Goal: Information Seeking & Learning: Learn about a topic

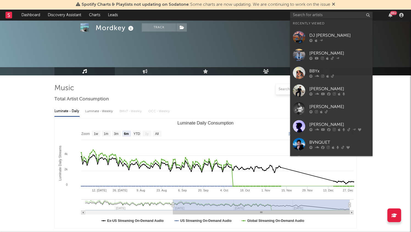
select select "6m"
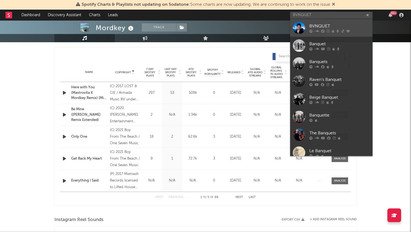
type input "BVNQUET"
click at [349, 25] on div "BVNQUET" at bounding box center [339, 26] width 60 height 7
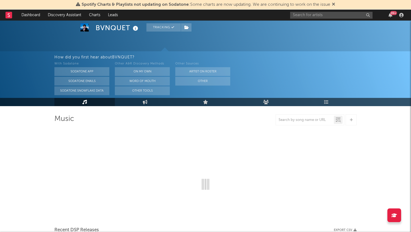
select select "6m"
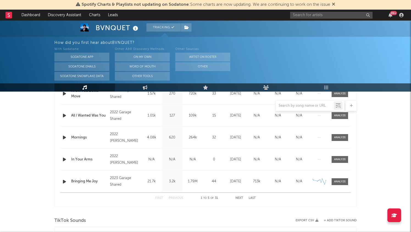
scroll to position [211, 0]
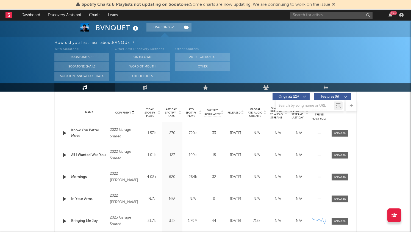
click at [129, 113] on span "Copyright" at bounding box center [123, 112] width 16 height 3
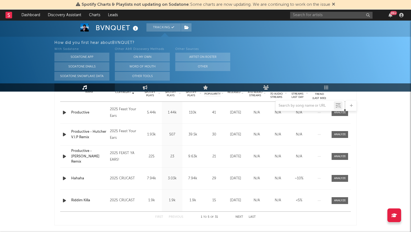
scroll to position [234, 0]
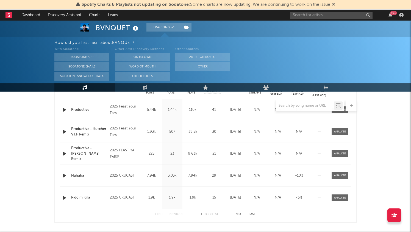
click at [64, 176] on icon "button" at bounding box center [65, 176] width 6 height 7
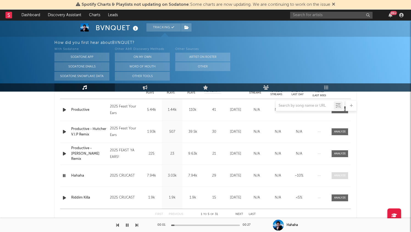
click at [339, 176] on div at bounding box center [340, 176] width 12 height 4
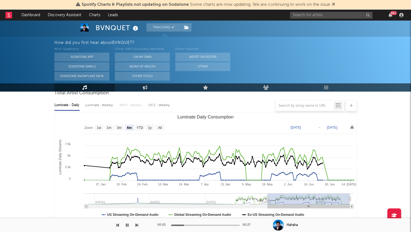
scroll to position [0, 0]
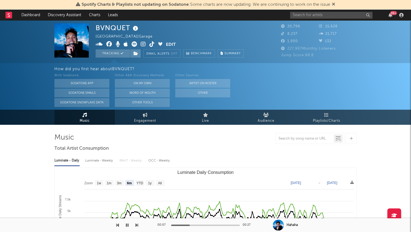
click at [99, 42] on icon at bounding box center [99, 43] width 7 height 5
click at [143, 44] on icon at bounding box center [143, 43] width 5 height 5
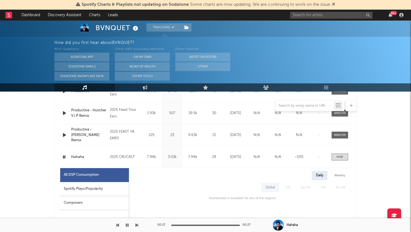
scroll to position [238, 0]
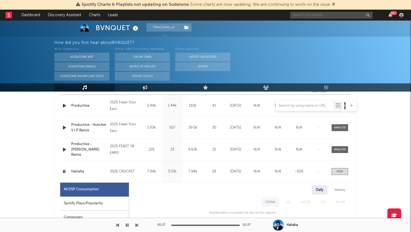
click at [326, 16] on input "text" at bounding box center [331, 15] width 82 height 7
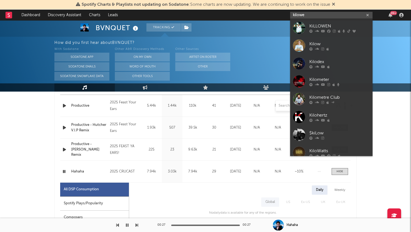
type input "kilowe"
click at [347, 18] on div "kilowe 99 +" at bounding box center [347, 15] width 115 height 11
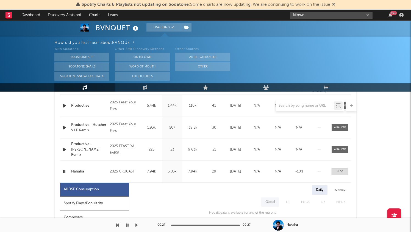
click at [336, 16] on input "kilowe" at bounding box center [331, 15] width 82 height 7
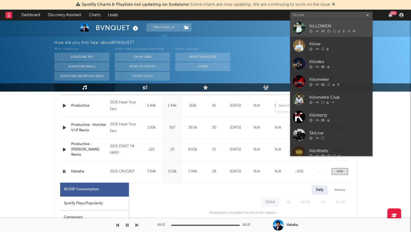
click at [336, 24] on div "KiLLOWEN" at bounding box center [339, 26] width 60 height 7
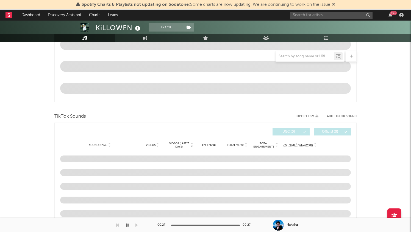
scroll to position [252, 0]
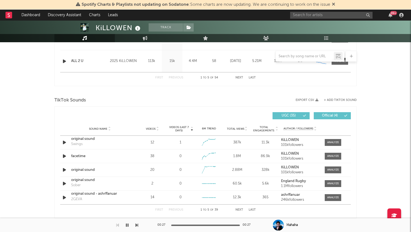
select select "6m"
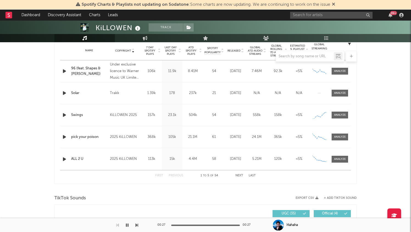
scroll to position [221, 0]
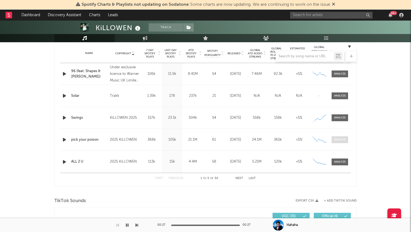
click at [348, 140] on span at bounding box center [340, 140] width 16 height 7
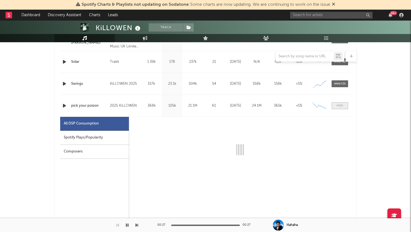
select select "6m"
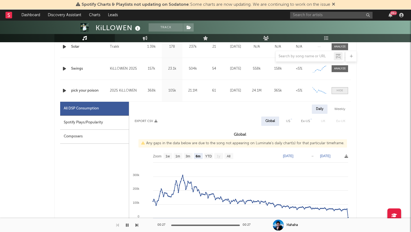
scroll to position [272, 0]
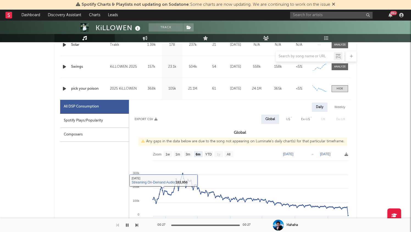
click at [105, 120] on div "Spotify Plays/Popularity" at bounding box center [94, 121] width 69 height 14
select select "1w"
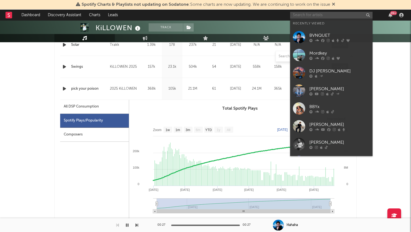
click at [308, 15] on input "text" at bounding box center [331, 15] width 82 height 7
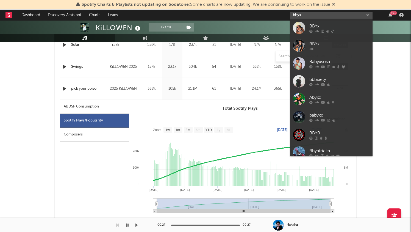
type input "bbyx"
click at [313, 27] on div "BBYx" at bounding box center [339, 26] width 60 height 7
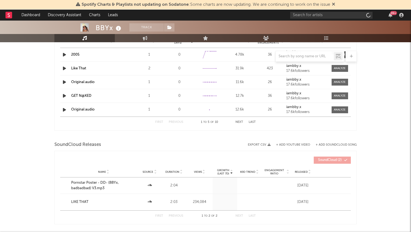
select select "6m"
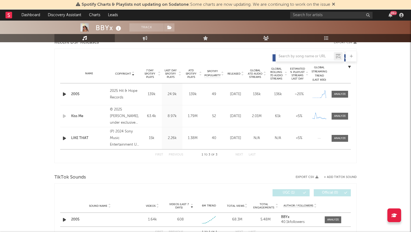
scroll to position [199, 0]
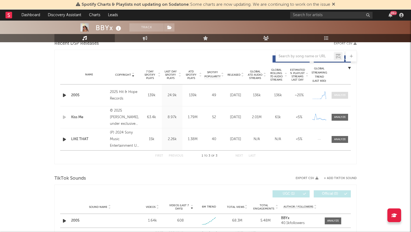
click at [341, 96] on div at bounding box center [340, 95] width 12 height 4
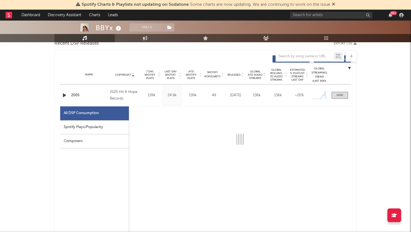
click at [94, 126] on div "Spotify Plays/Popularity" at bounding box center [94, 128] width 69 height 14
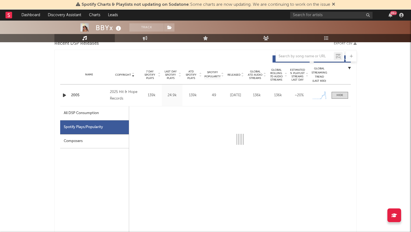
select select "1w"
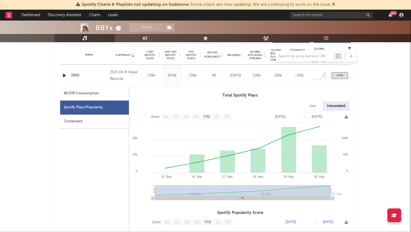
scroll to position [220, 0]
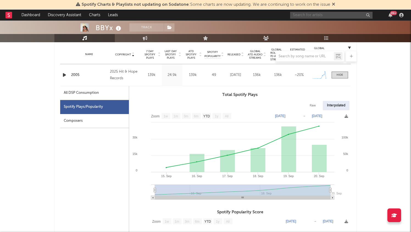
click at [317, 14] on input "text" at bounding box center [331, 15] width 82 height 7
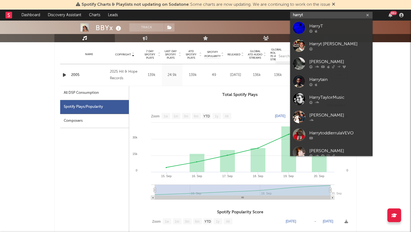
type input "harryt"
click at [327, 28] on div "HarryT" at bounding box center [339, 26] width 60 height 7
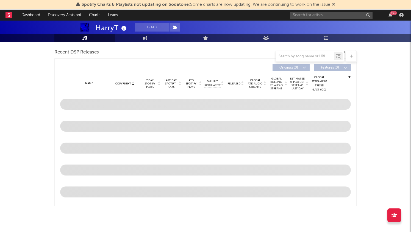
select select "1w"
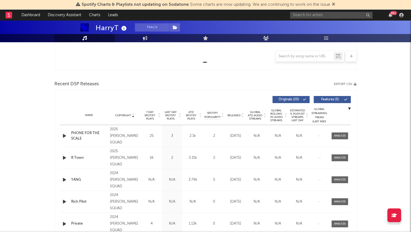
scroll to position [202, 0]
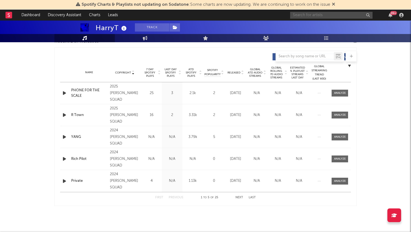
click at [307, 14] on input "text" at bounding box center [331, 15] width 82 height 7
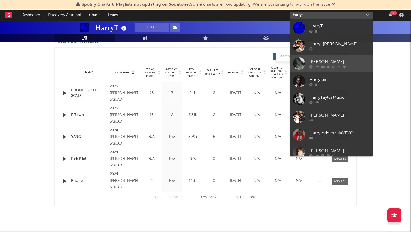
type input "harryt"
click at [336, 55] on link "[PERSON_NAME]" at bounding box center [331, 64] width 82 height 18
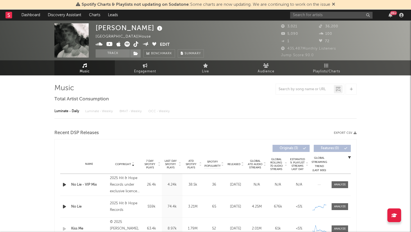
select select "1w"
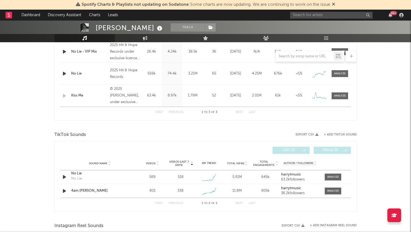
scroll to position [243, 0]
click at [9, 17] on icon at bounding box center [9, 15] width 2 height 4
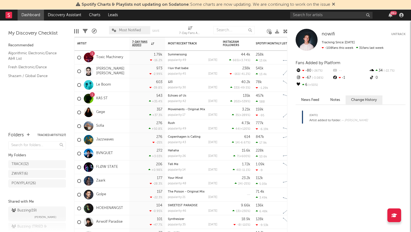
click at [59, 87] on div "My Discovery Checklist Recommended Algorithmic Electronic/Dance A&R List Fresh …" at bounding box center [37, 74] width 74 height 106
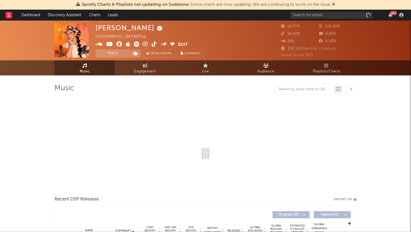
select select "6m"
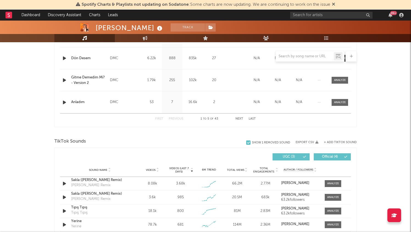
scroll to position [335, 0]
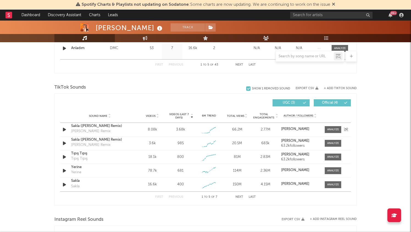
click at [63, 130] on icon "button" at bounding box center [65, 129] width 6 height 7
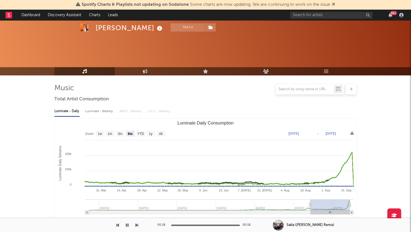
select select "6m"
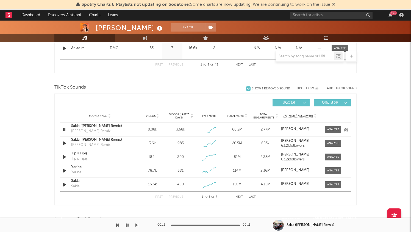
click at [64, 131] on icon "button" at bounding box center [64, 129] width 5 height 7
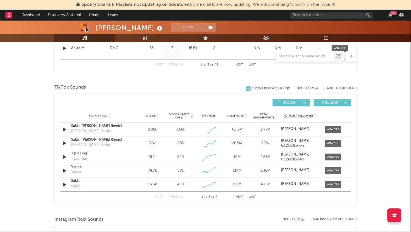
click at [9, 13] on rect at bounding box center [8, 15] width 7 height 7
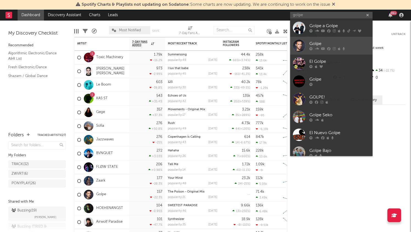
type input "golpe"
click at [321, 47] on div "Golpe" at bounding box center [339, 44] width 60 height 7
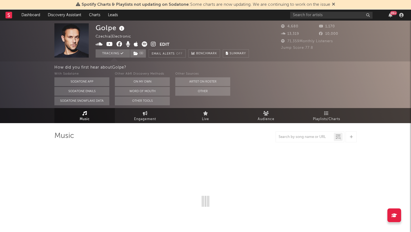
select select "1w"
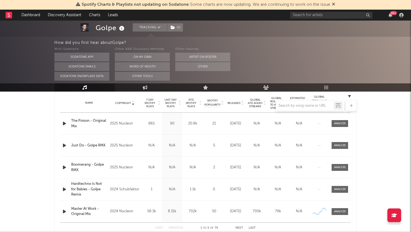
scroll to position [215, 0]
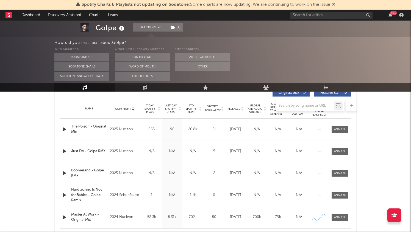
click at [129, 108] on div at bounding box center [205, 105] width 302 height 11
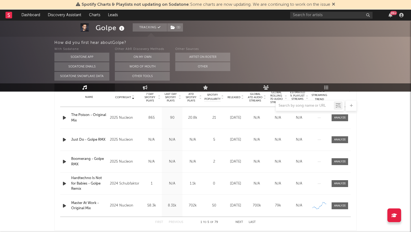
scroll to position [232, 0]
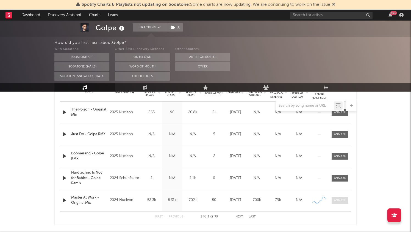
click at [343, 202] on span at bounding box center [340, 200] width 16 height 7
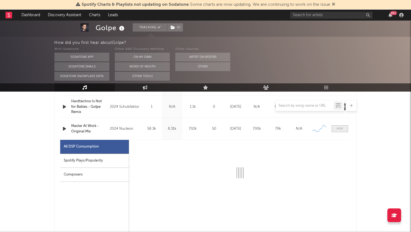
select select "1w"
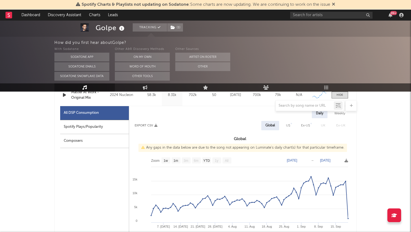
scroll to position [339, 0]
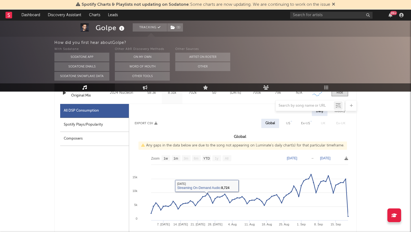
click at [91, 126] on div "Spotify Plays/Popularity" at bounding box center [94, 125] width 69 height 14
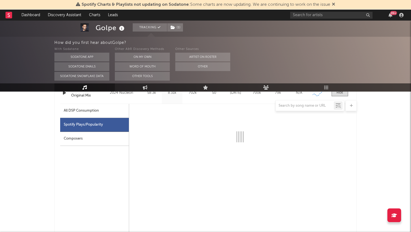
select select "6m"
select select "1w"
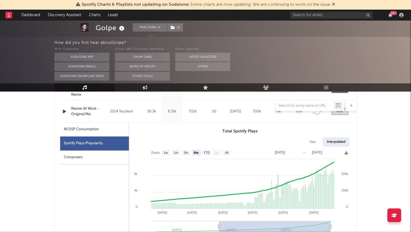
scroll to position [310, 0]
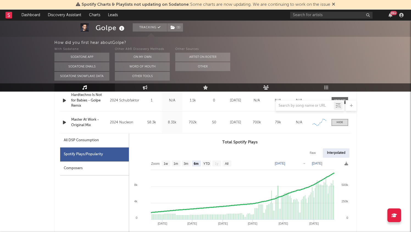
click at [339, 124] on div at bounding box center [339, 123] width 7 height 4
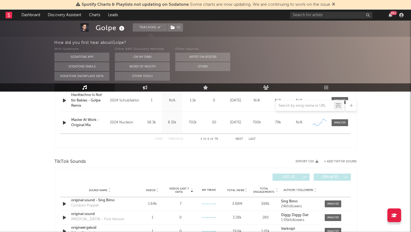
scroll to position [323, 0]
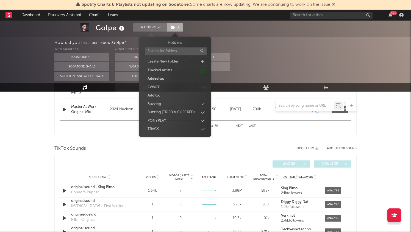
click at [171, 25] on span "( 1 )" at bounding box center [175, 27] width 16 height 8
click at [241, 42] on div "How did you first hear about Golpe ?" at bounding box center [232, 43] width 357 height 7
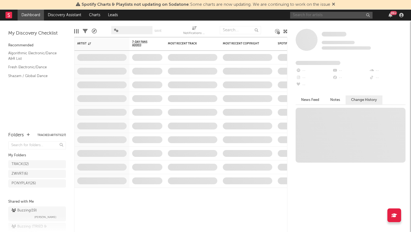
click at [313, 16] on input "text" at bounding box center [331, 15] width 82 height 7
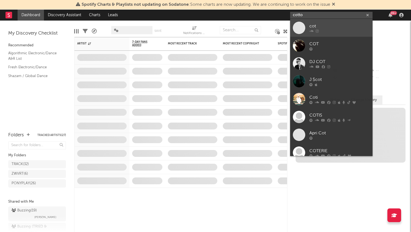
type input "cotto"
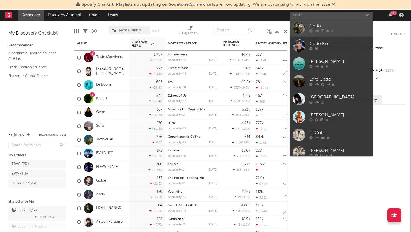
click at [320, 26] on div "Cotto" at bounding box center [339, 26] width 60 height 7
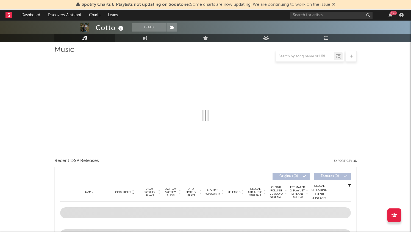
scroll to position [258, 0]
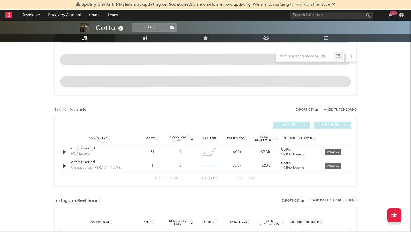
select select "1w"
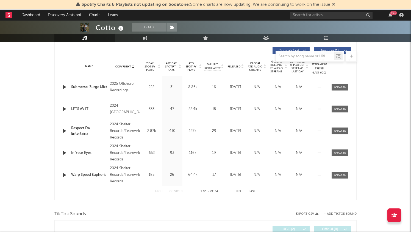
scroll to position [210, 0]
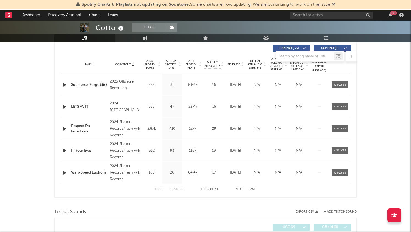
click at [127, 65] on span "Copyright" at bounding box center [123, 64] width 16 height 3
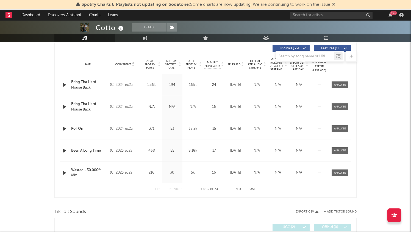
click at [127, 65] on span "Copyright" at bounding box center [123, 64] width 16 height 3
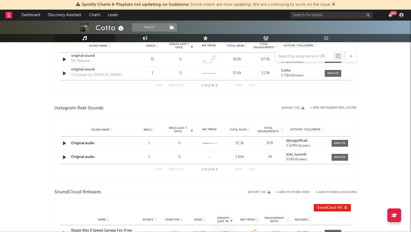
scroll to position [265, 0]
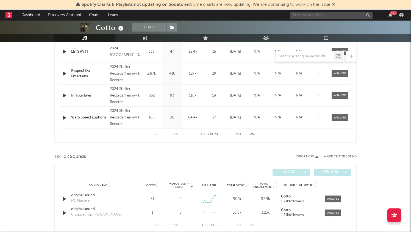
click at [312, 13] on input "text" at bounding box center [331, 15] width 82 height 7
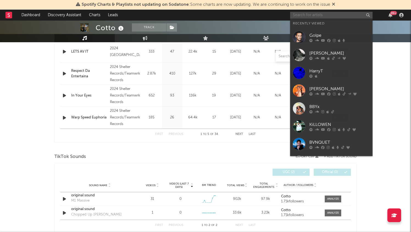
click at [312, 13] on input "text" at bounding box center [331, 15] width 82 height 7
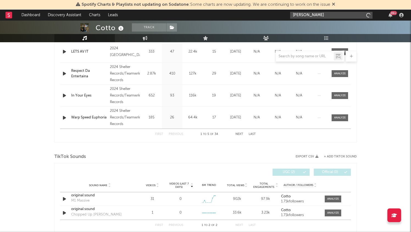
type input "[PERSON_NAME]"
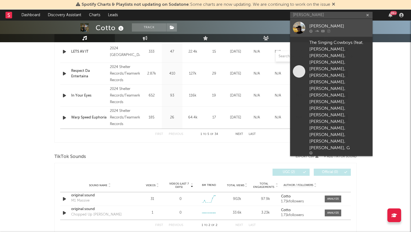
click at [349, 25] on div "[PERSON_NAME]" at bounding box center [339, 26] width 60 height 7
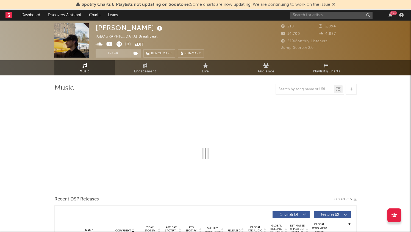
select select "1w"
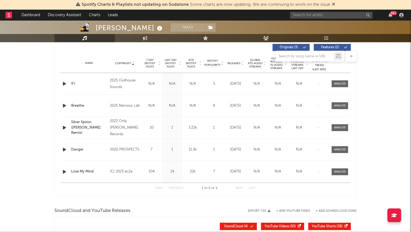
scroll to position [181, 0]
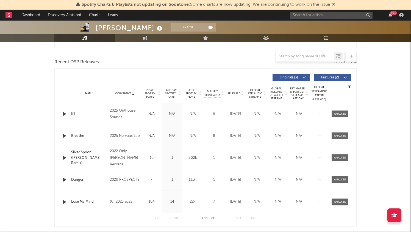
click at [129, 95] on div "Copyright" at bounding box center [125, 93] width 30 height 4
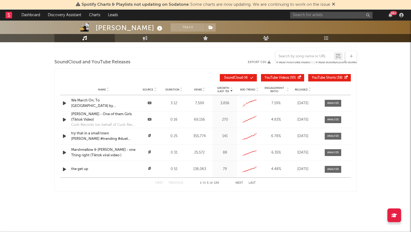
scroll to position [347, 0]
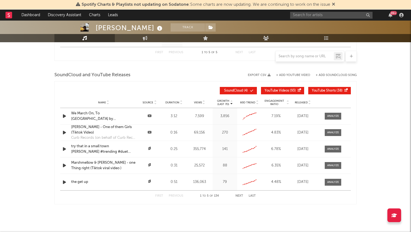
click at [344, 75] on button "+ Add SoundCloud Song" at bounding box center [336, 75] width 41 height 3
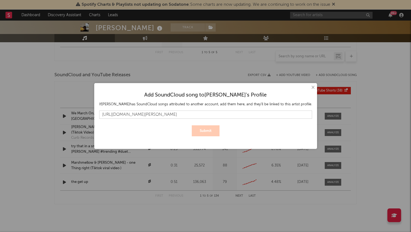
scroll to position [0, 180]
type input "[URL][DOMAIN_NAME][PERSON_NAME]"
click at [205, 133] on button "Submit" at bounding box center [206, 131] width 28 height 11
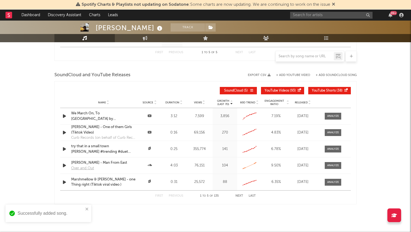
click at [238, 196] on button "Next" at bounding box center [239, 196] width 8 height 3
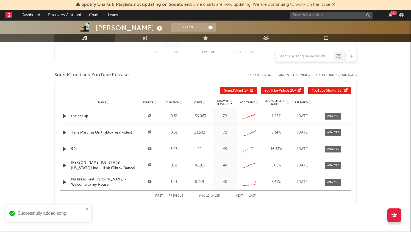
click at [238, 196] on button "Next" at bounding box center [239, 196] width 8 height 3
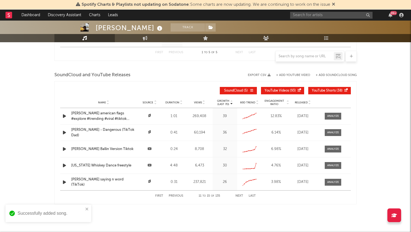
click at [161, 196] on button "First" at bounding box center [159, 196] width 8 height 3
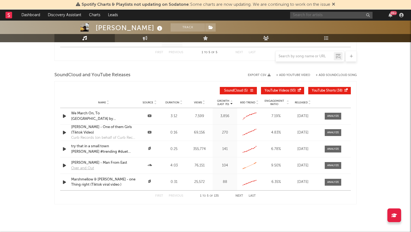
click at [332, 16] on input "text" at bounding box center [331, 15] width 82 height 7
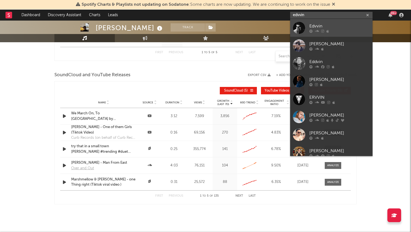
type input "edvvin"
click at [330, 26] on div "Edvvin" at bounding box center [339, 26] width 60 height 7
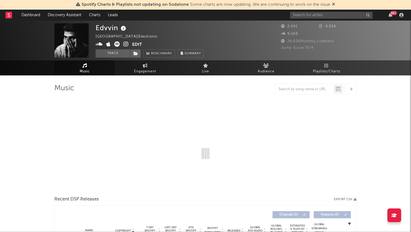
select select "1w"
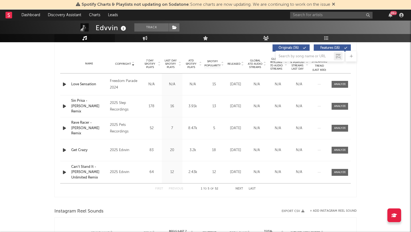
scroll to position [210, 0]
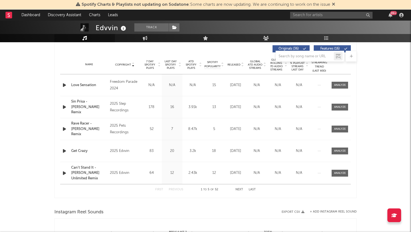
click at [125, 68] on div "Name Copyright Label Album Names Composer Names 7 Day Spotify Plays Last Day Sp…" at bounding box center [205, 64] width 291 height 19
click at [125, 62] on div at bounding box center [205, 56] width 302 height 11
click at [125, 65] on span "Copyright" at bounding box center [123, 64] width 16 height 3
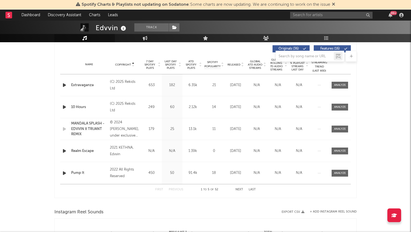
click at [125, 65] on span "Copyright" at bounding box center [123, 64] width 16 height 3
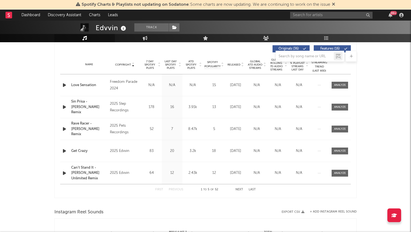
click at [240, 190] on button "Next" at bounding box center [239, 189] width 8 height 3
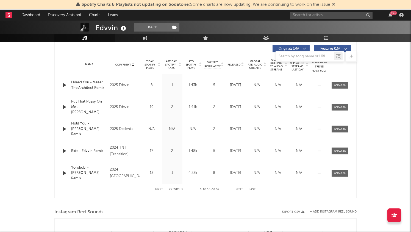
click at [240, 190] on button "Next" at bounding box center [239, 189] width 8 height 3
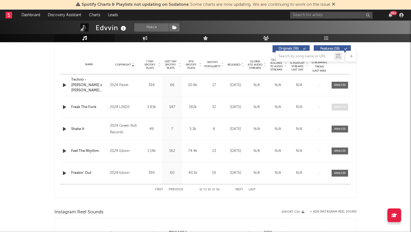
click at [341, 108] on div at bounding box center [340, 107] width 12 height 4
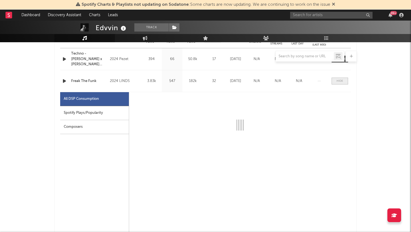
scroll to position [246, 0]
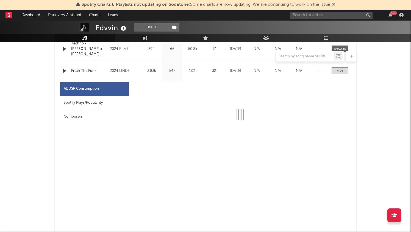
click at [110, 105] on div "Spotify Plays/Popularity" at bounding box center [94, 103] width 69 height 14
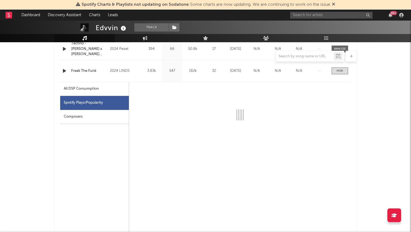
select select "6m"
select select "1w"
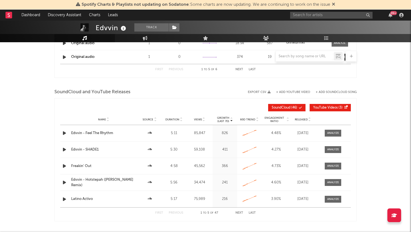
scroll to position [747, 0]
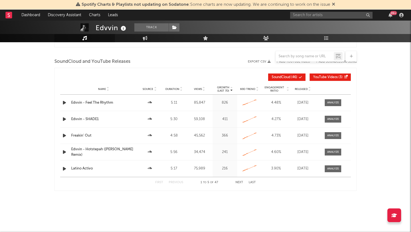
click at [302, 90] on span "Released" at bounding box center [301, 89] width 13 height 3
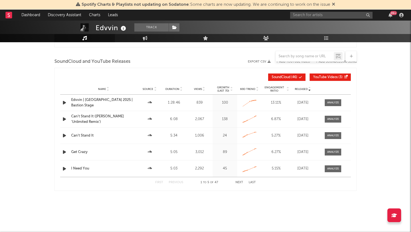
click at [302, 90] on span "Released" at bounding box center [301, 89] width 13 height 3
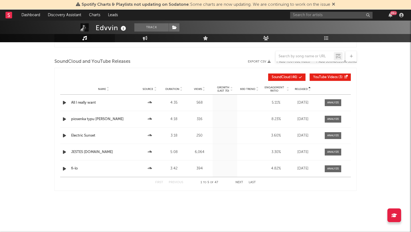
click at [302, 90] on span "Released" at bounding box center [301, 89] width 13 height 3
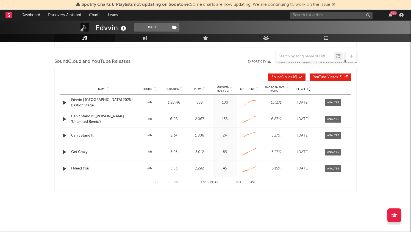
click at [238, 182] on button "Next" at bounding box center [239, 182] width 8 height 3
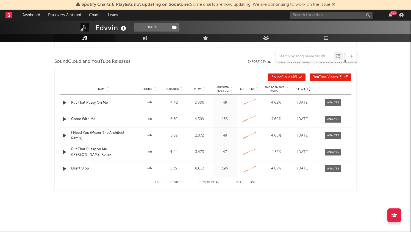
click at [238, 182] on button "Next" at bounding box center [239, 182] width 8 height 3
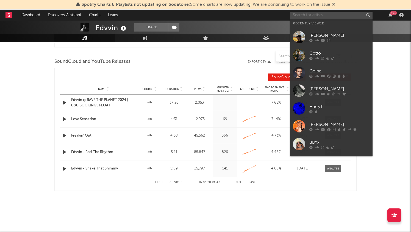
click at [312, 14] on input "text" at bounding box center [331, 15] width 82 height 7
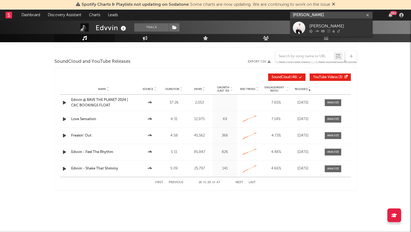
type input "[PERSON_NAME]"
click at [316, 27] on div "[PERSON_NAME]" at bounding box center [339, 26] width 60 height 7
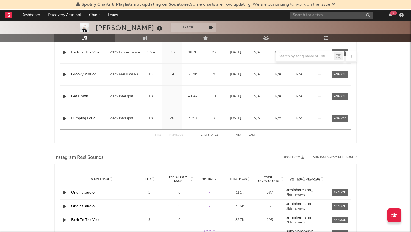
select select "1w"
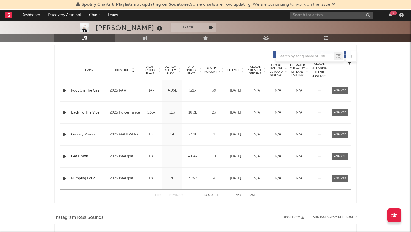
scroll to position [200, 0]
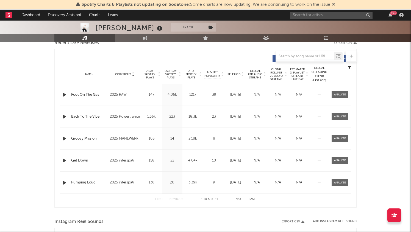
click at [124, 74] on span "Copyright" at bounding box center [123, 74] width 16 height 3
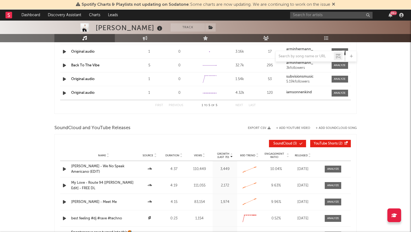
scroll to position [479, 0]
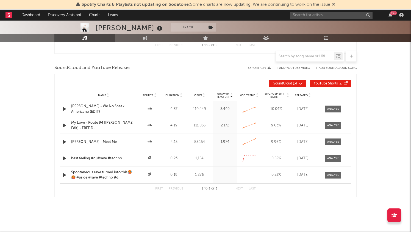
click at [65, 110] on icon "button" at bounding box center [65, 109] width 6 height 7
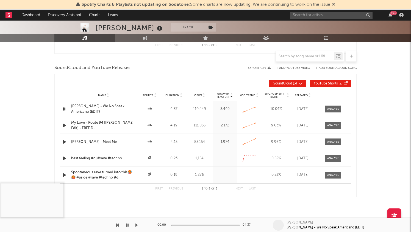
click at [65, 110] on icon "button" at bounding box center [64, 109] width 5 height 7
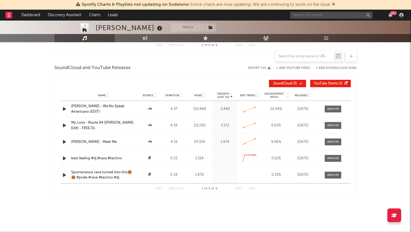
click at [341, 15] on input "text" at bounding box center [331, 15] width 82 height 7
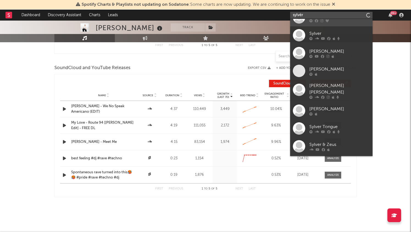
scroll to position [0, 0]
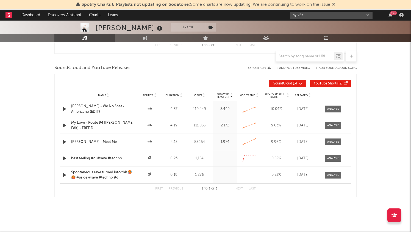
type input "sylvër"
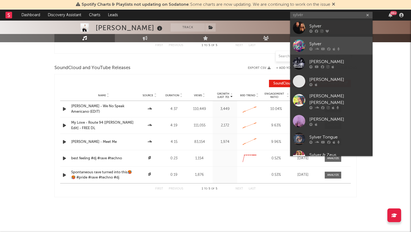
click at [341, 38] on link "Sylver" at bounding box center [331, 46] width 82 height 18
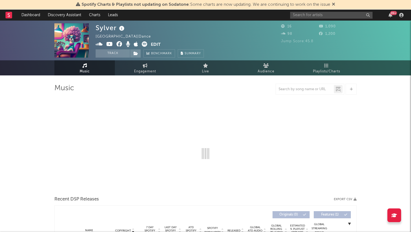
select select "1w"
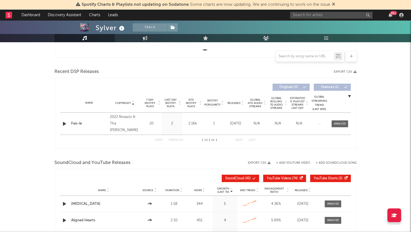
scroll to position [172, 0]
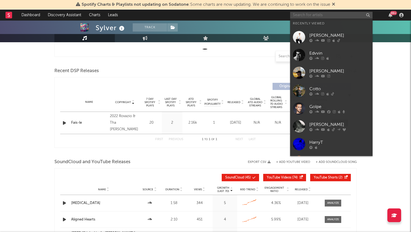
click at [317, 13] on input "text" at bounding box center [331, 15] width 82 height 7
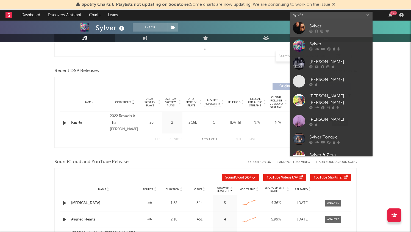
type input "sylvër"
click at [325, 24] on div "Sylver" at bounding box center [339, 26] width 60 height 7
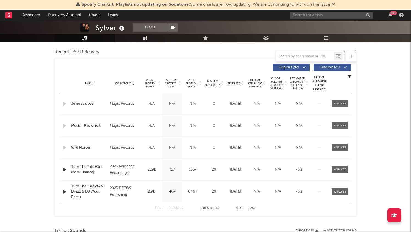
select select "6m"
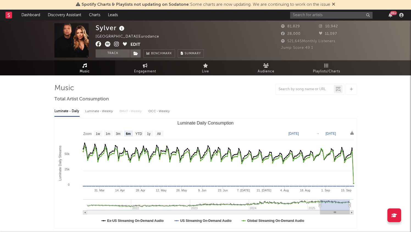
click at [3, 16] on nav "Dashboard Discovery Assistant Charts Leads 99 +" at bounding box center [205, 15] width 411 height 11
click at [7, 16] on rect at bounding box center [8, 15] width 7 height 7
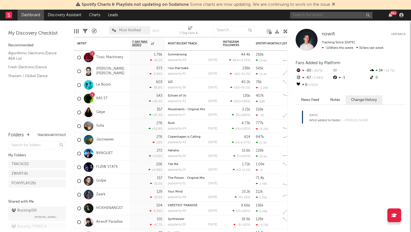
click at [315, 15] on input "text" at bounding box center [331, 15] width 82 height 7
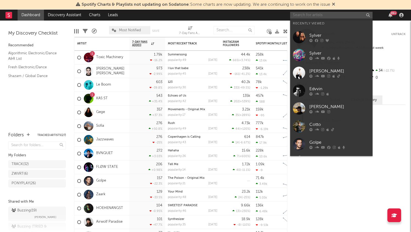
paste input "[URL][DOMAIN_NAME]"
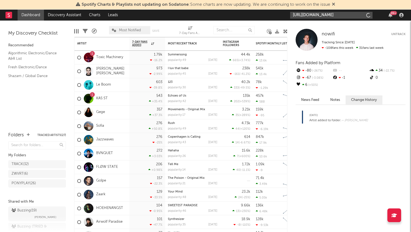
type input "[URL][DOMAIN_NAME]"
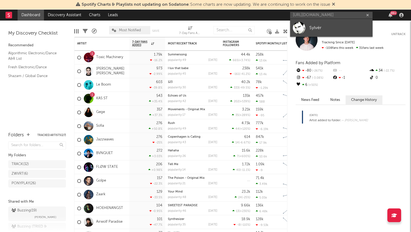
click at [326, 23] on link "Sylvër" at bounding box center [331, 28] width 82 height 18
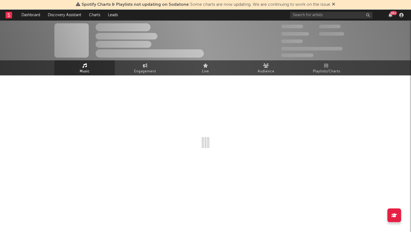
select select "1w"
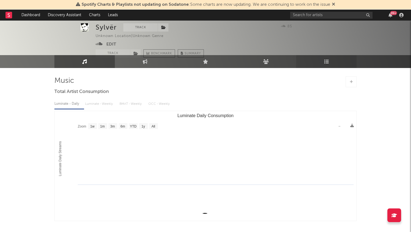
scroll to position [5, 0]
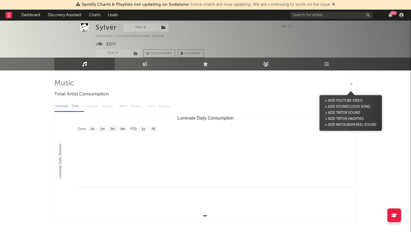
click at [352, 84] on icon at bounding box center [351, 85] width 3 height 4
click at [357, 104] on button "+ Add SoundCloud Song" at bounding box center [348, 107] width 48 height 6
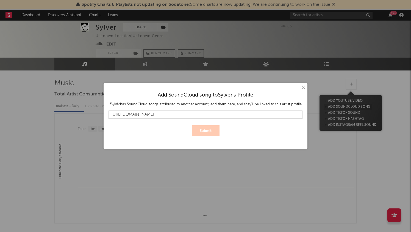
scroll to position [0, 130]
type input "[URL][DOMAIN_NAME]"
click at [210, 129] on button "Submit" at bounding box center [206, 131] width 28 height 11
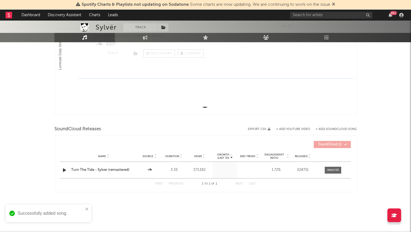
scroll to position [115, 0]
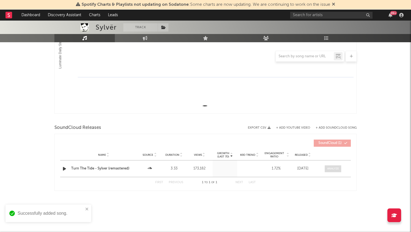
click at [334, 171] on span at bounding box center [333, 169] width 16 height 7
select select "1w"
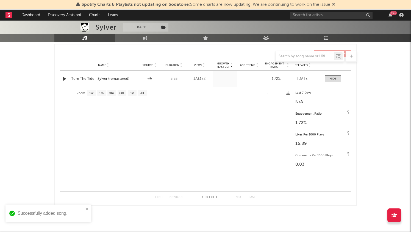
scroll to position [202, 0]
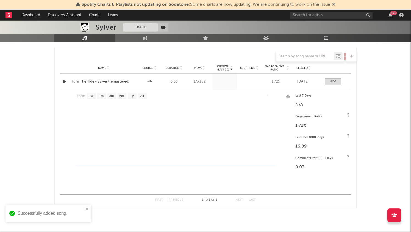
click at [143, 26] on button "Track" at bounding box center [140, 27] width 34 height 8
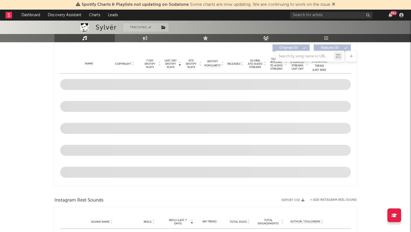
scroll to position [0, 0]
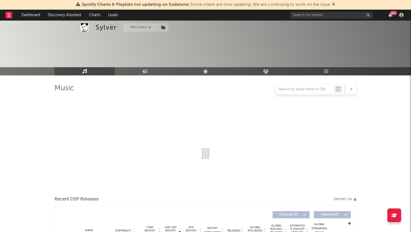
select select "1w"
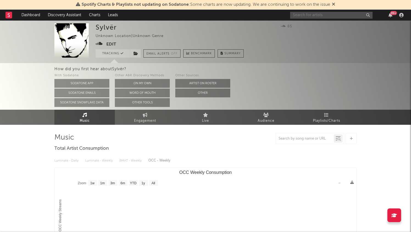
click at [322, 16] on input "text" at bounding box center [331, 15] width 82 height 7
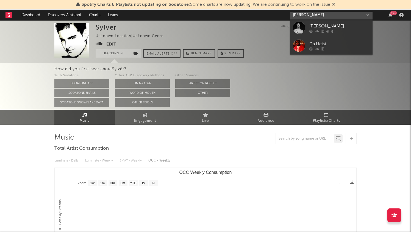
type input "[PERSON_NAME]"
click at [324, 25] on div "[PERSON_NAME]" at bounding box center [339, 26] width 60 height 7
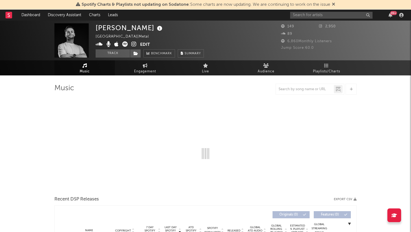
select select "1w"
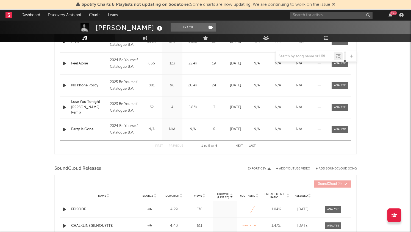
scroll to position [344, 0]
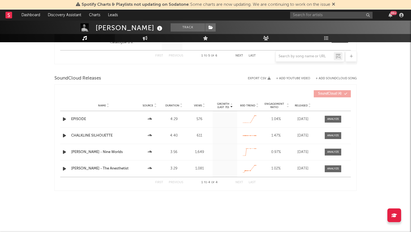
click at [343, 77] on button "+ Add SoundCloud Song" at bounding box center [336, 78] width 41 height 3
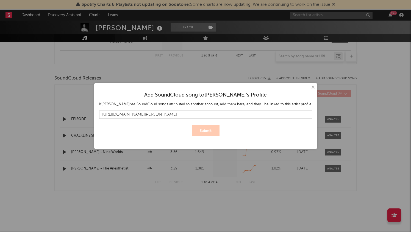
scroll to position [0, 150]
type input "[URL][DOMAIN_NAME][PERSON_NAME]"
click at [204, 130] on button "Submit" at bounding box center [206, 131] width 28 height 11
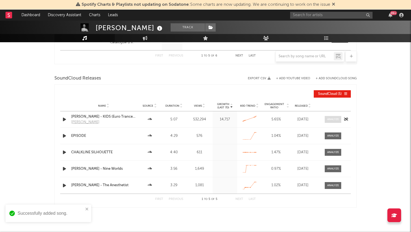
click at [335, 118] on div at bounding box center [333, 120] width 12 height 4
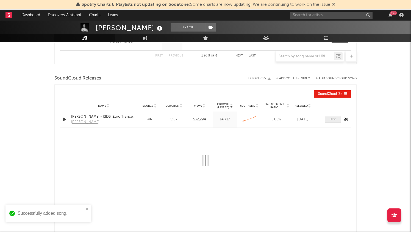
select select "6m"
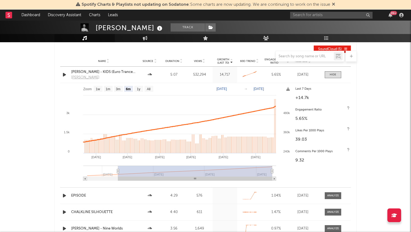
scroll to position [377, 0]
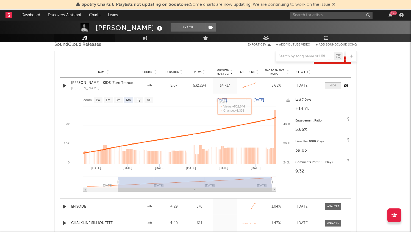
click at [332, 84] on div at bounding box center [333, 86] width 7 height 4
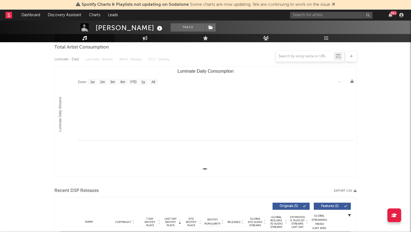
scroll to position [0, 0]
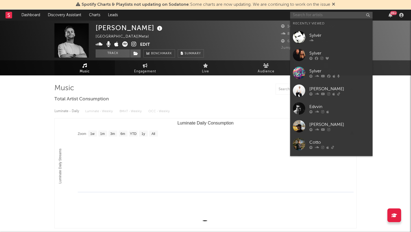
click at [316, 13] on input "text" at bounding box center [331, 15] width 82 height 7
paste input "NEØKHIN"
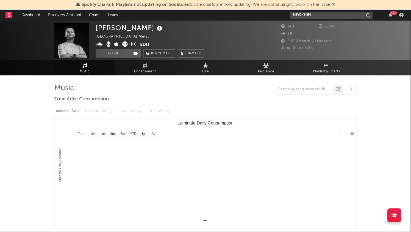
type input "NEØKHIN"
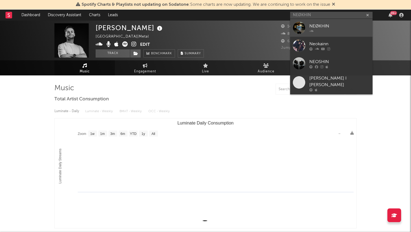
click at [324, 24] on div "NEØKHIN" at bounding box center [339, 26] width 60 height 7
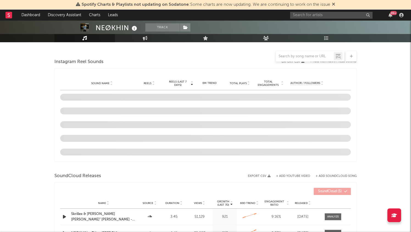
select select "1w"
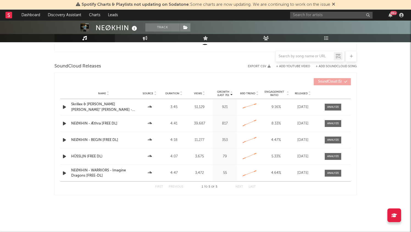
scroll to position [174, 0]
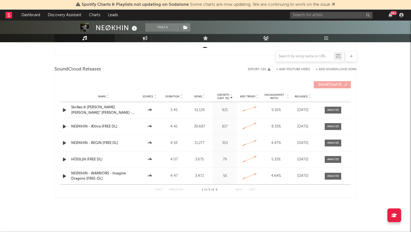
click at [342, 69] on button "+ Add SoundCloud Song" at bounding box center [336, 69] width 41 height 3
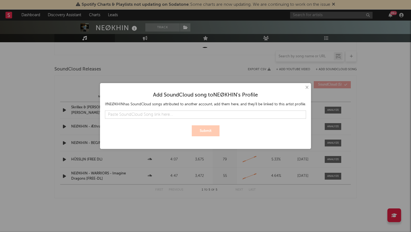
click at [197, 112] on input "text" at bounding box center [205, 115] width 201 height 8
type input "[URL][DOMAIN_NAME]"
click at [202, 129] on button "Submit" at bounding box center [206, 131] width 28 height 11
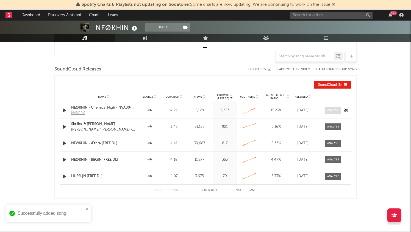
click at [332, 110] on div at bounding box center [333, 111] width 12 height 4
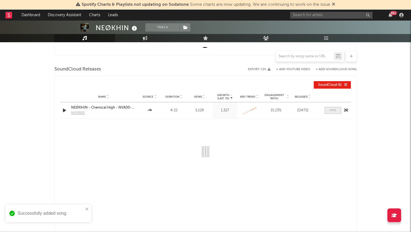
select select "All"
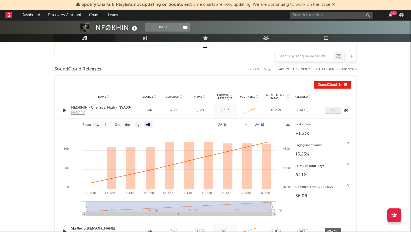
click at [334, 111] on div at bounding box center [333, 111] width 7 height 4
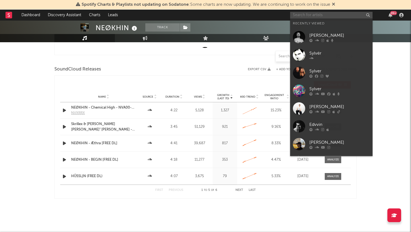
click at [327, 16] on input "text" at bounding box center [331, 15] width 82 height 7
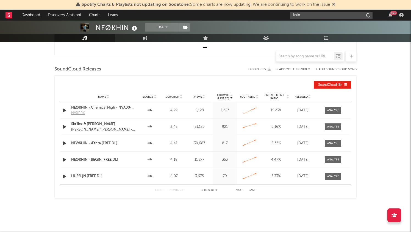
type input "kalou"
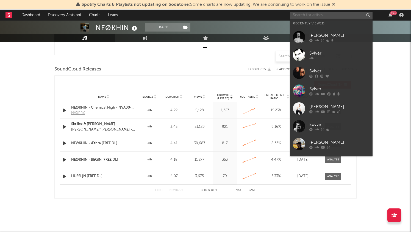
click at [330, 12] on input "text" at bounding box center [331, 15] width 82 height 7
paste input "[URL][DOMAIN_NAME]"
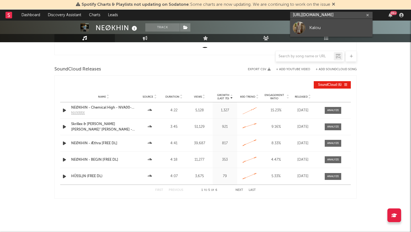
type input "[URL][DOMAIN_NAME]"
click at [324, 27] on div "Kalou" at bounding box center [339, 27] width 60 height 7
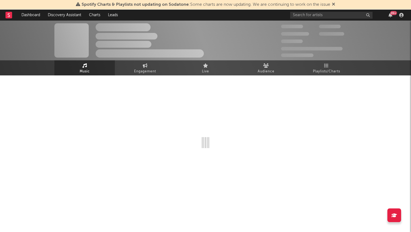
select select "1w"
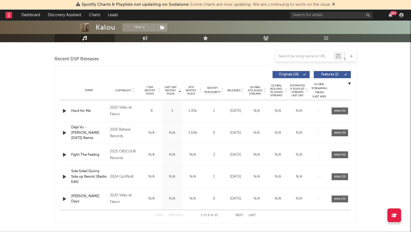
scroll to position [188, 0]
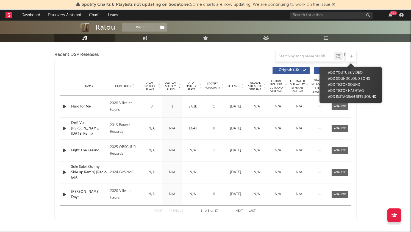
click at [352, 55] on icon at bounding box center [351, 57] width 3 height 4
click at [346, 77] on button "+ Add SoundCloud Song" at bounding box center [348, 79] width 48 height 6
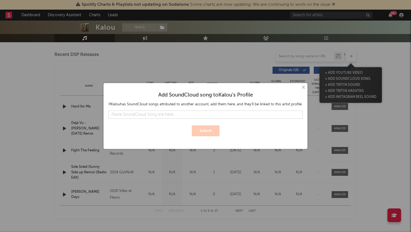
click at [234, 114] on input "text" at bounding box center [206, 115] width 194 height 8
type input "[URL][DOMAIN_NAME]"
click at [204, 131] on button "Submit" at bounding box center [206, 131] width 28 height 11
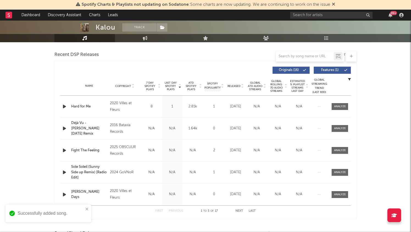
scroll to position [294, 0]
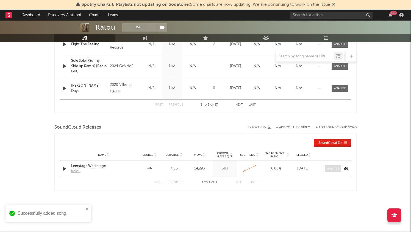
click at [332, 172] on span at bounding box center [333, 169] width 16 height 7
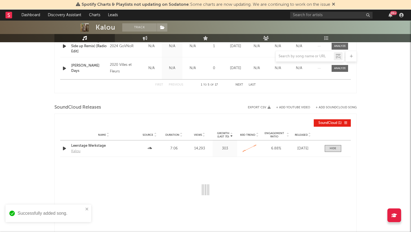
select select "6m"
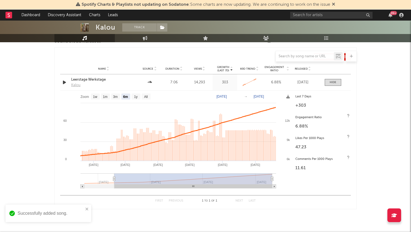
scroll to position [382, 0]
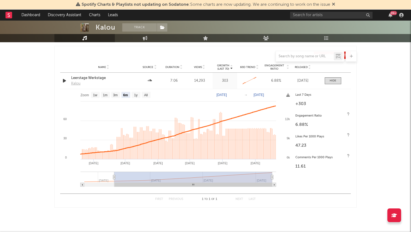
click at [300, 19] on div "99 +" at bounding box center [347, 15] width 115 height 11
click at [301, 17] on input "text" at bounding box center [331, 15] width 82 height 7
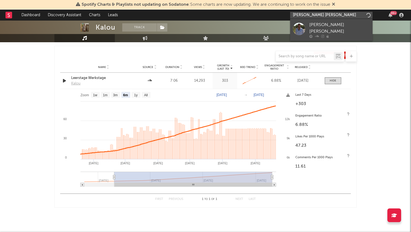
type input "[PERSON_NAME] [PERSON_NAME]"
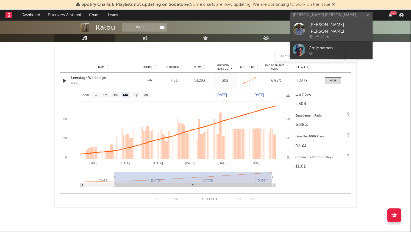
click at [330, 23] on div "[PERSON_NAME] [PERSON_NAME]" at bounding box center [339, 28] width 60 height 13
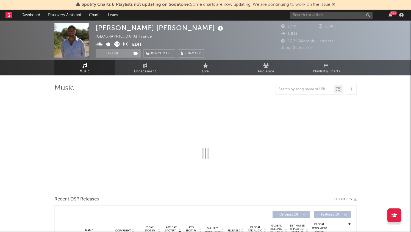
select select "1w"
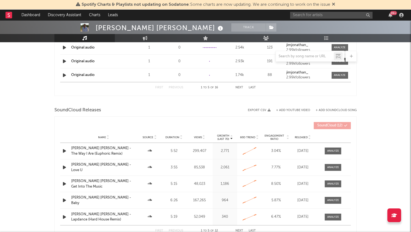
scroll to position [459, 0]
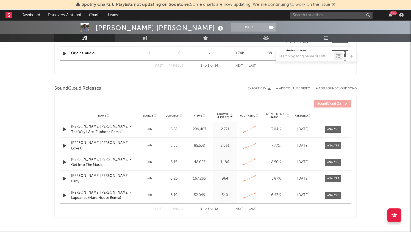
click at [341, 91] on div "SoundCloud Releases Export CSV + Add YouTube Video + Add SoundCloud Song" at bounding box center [205, 88] width 302 height 9
click at [341, 88] on button "+ Add SoundCloud Song" at bounding box center [336, 88] width 41 height 3
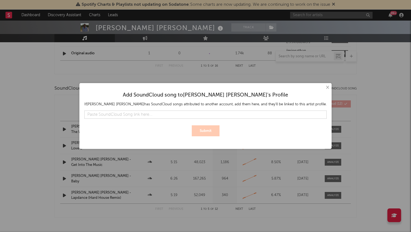
click at [214, 115] on input "text" at bounding box center [205, 115] width 242 height 8
type input "[URL][DOMAIN_NAME][PERSON_NAME]"
click at [205, 130] on button "Submit" at bounding box center [206, 131] width 28 height 11
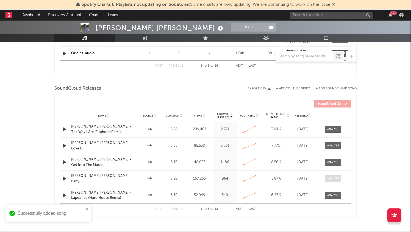
click at [330, 178] on div at bounding box center [333, 179] width 12 height 4
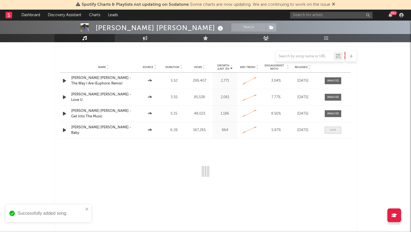
select select "6m"
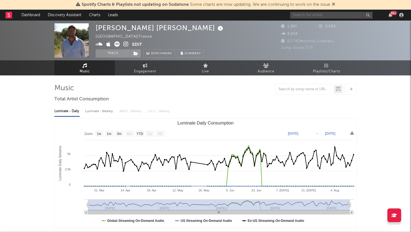
click at [314, 14] on input "text" at bounding box center [331, 15] width 82 height 7
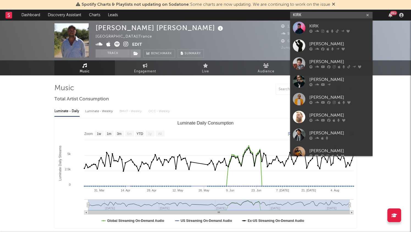
type input "KIRK"
click at [304, 26] on div at bounding box center [299, 28] width 12 height 12
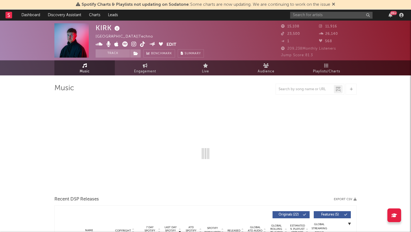
select select "6m"
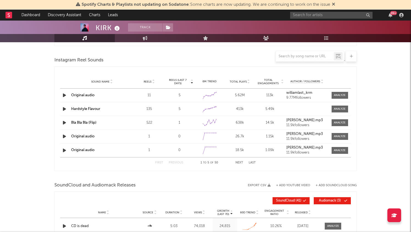
scroll to position [618, 0]
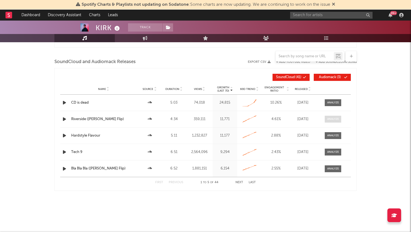
click at [335, 118] on div at bounding box center [333, 119] width 12 height 4
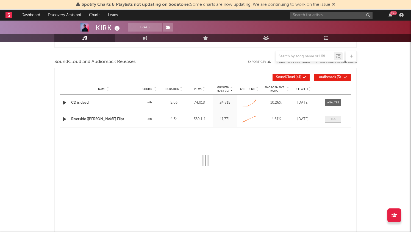
select select "All"
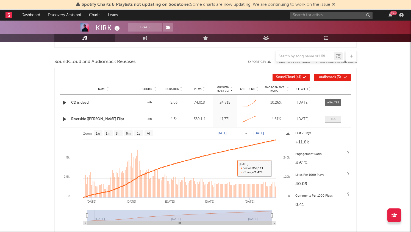
click at [331, 118] on div at bounding box center [333, 119] width 7 height 4
